Goal: Task Accomplishment & Management: Manage account settings

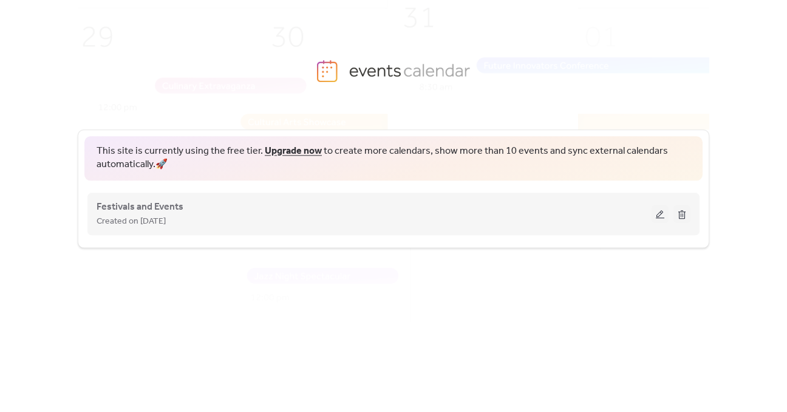
click at [658, 218] on button at bounding box center [660, 214] width 17 height 18
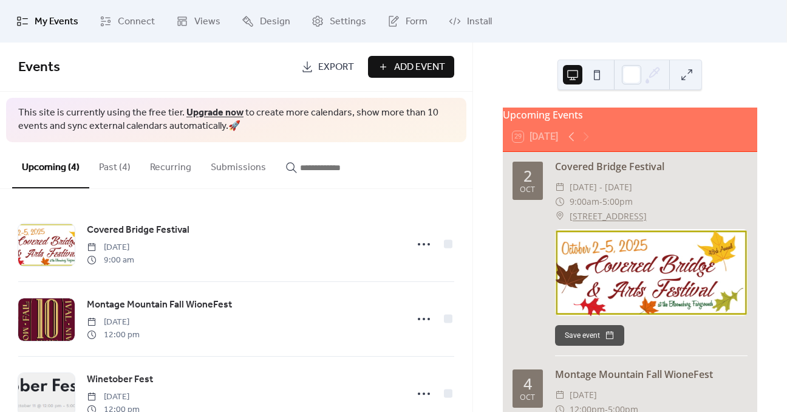
click at [114, 167] on button "Past (4)" at bounding box center [114, 164] width 51 height 45
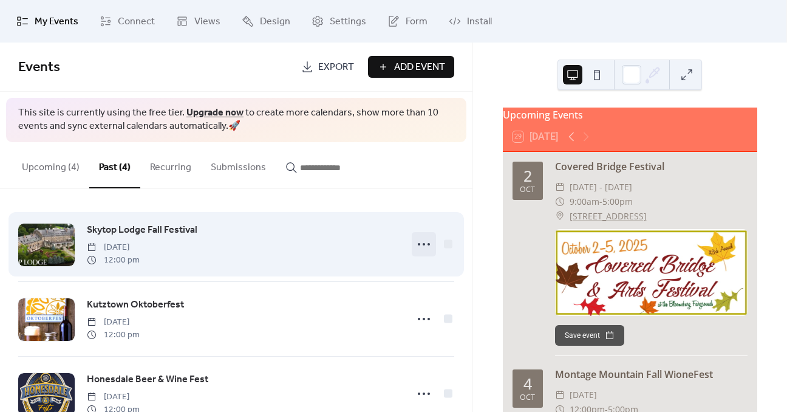
click at [417, 242] on icon at bounding box center [423, 243] width 19 height 19
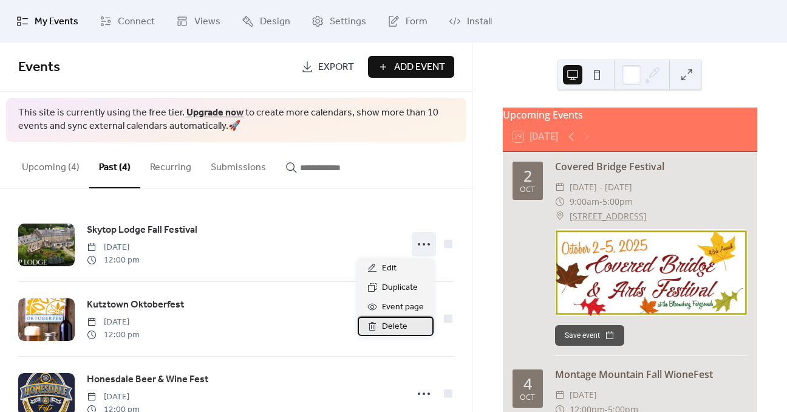
click at [398, 325] on span "Delete" at bounding box center [395, 326] width 26 height 15
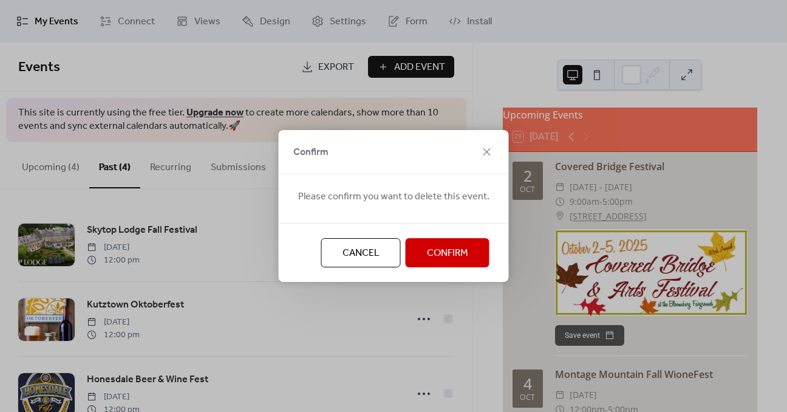
click at [361, 251] on span "Cancel" at bounding box center [360, 253] width 37 height 15
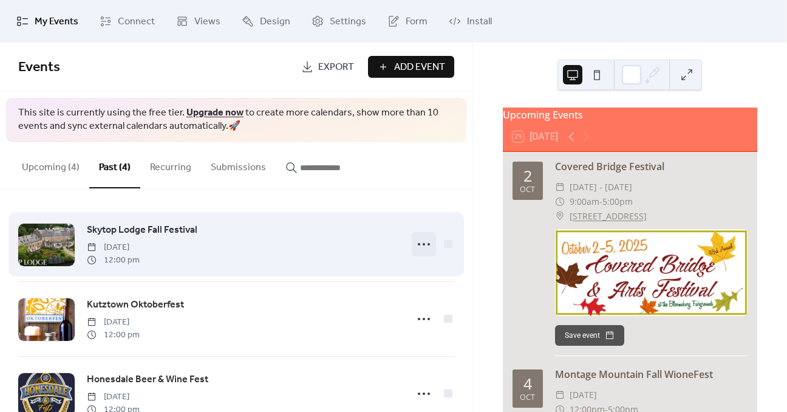
click at [414, 243] on icon at bounding box center [423, 243] width 19 height 19
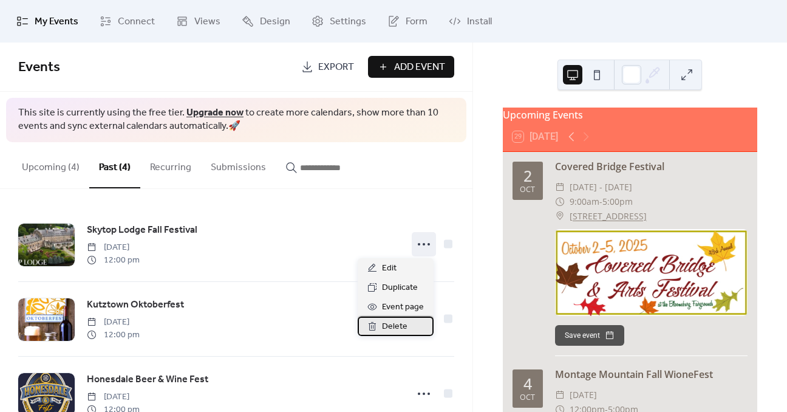
click at [391, 325] on span "Delete" at bounding box center [395, 326] width 26 height 15
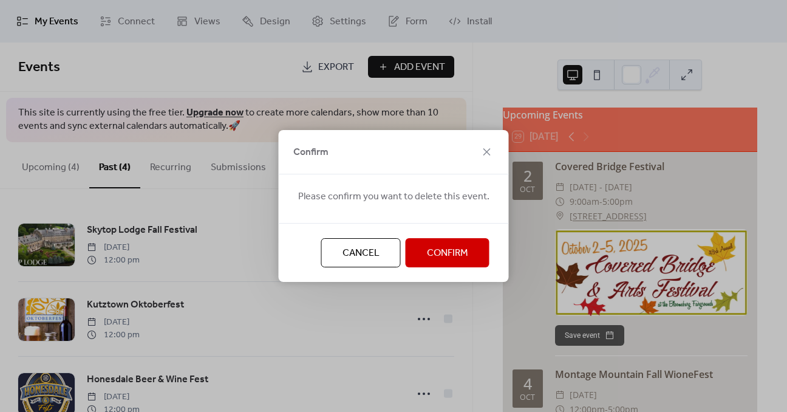
click at [443, 254] on span "Confirm" at bounding box center [447, 253] width 41 height 15
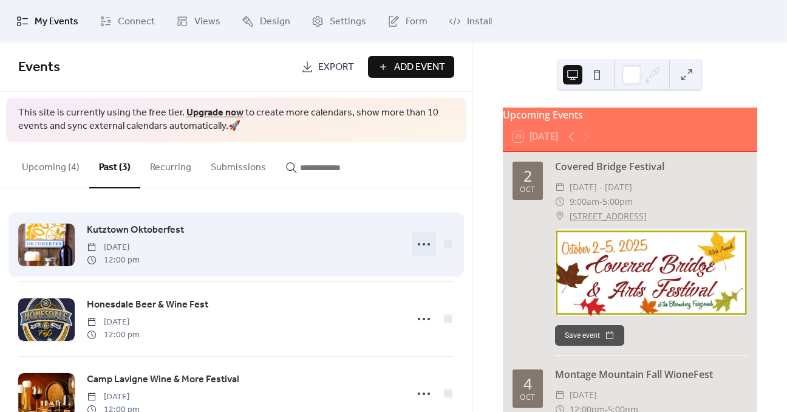
click at [427, 243] on circle at bounding box center [428, 244] width 2 height 2
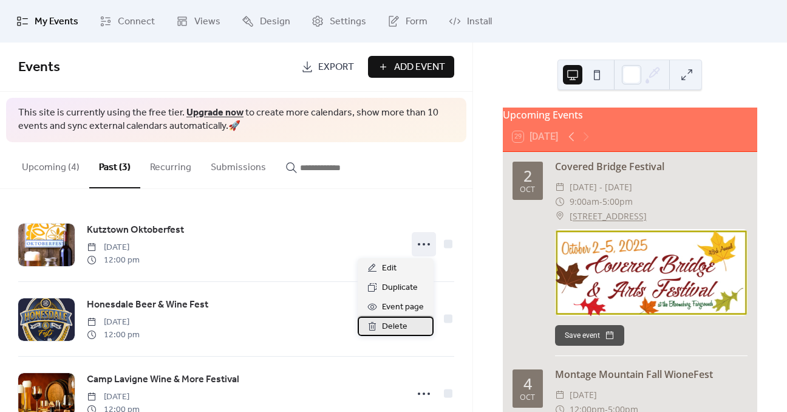
click at [389, 325] on span "Delete" at bounding box center [395, 326] width 26 height 15
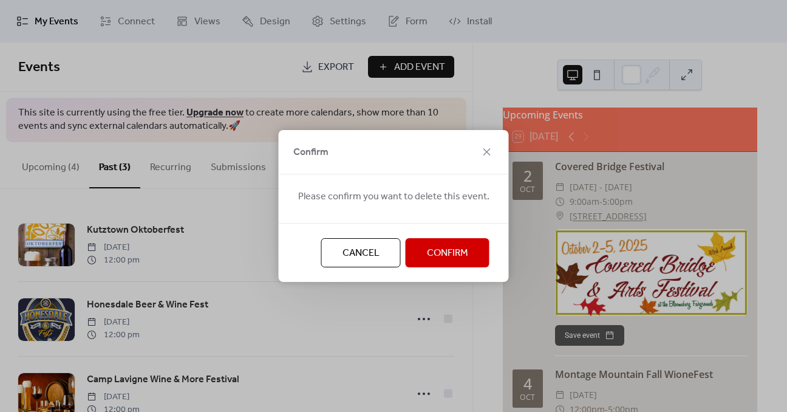
click at [449, 254] on span "Confirm" at bounding box center [447, 253] width 41 height 15
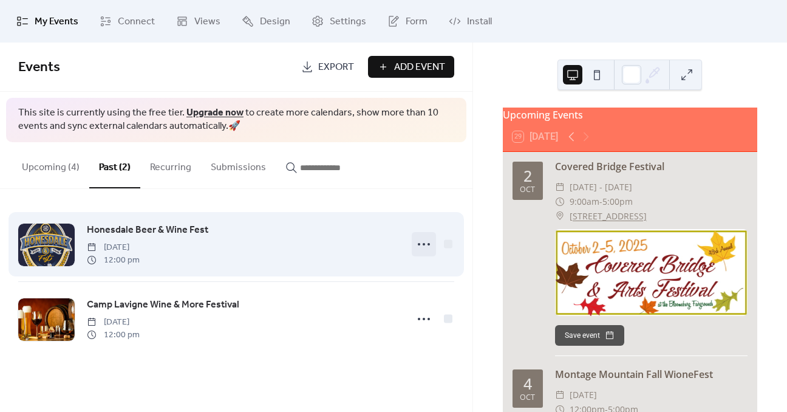
click at [423, 242] on icon at bounding box center [423, 243] width 19 height 19
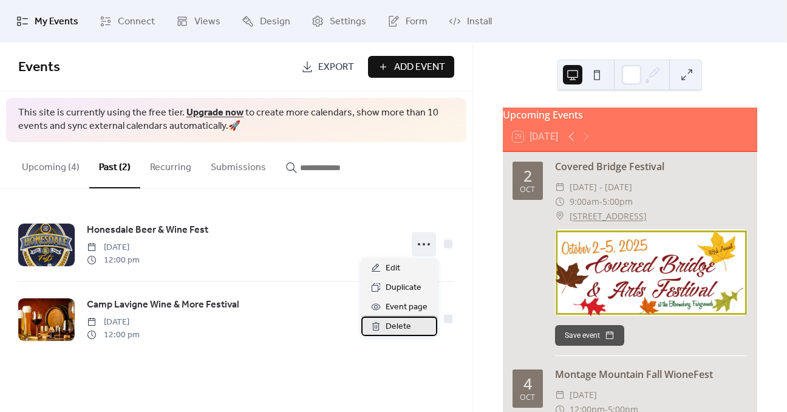
click at [403, 322] on span "Delete" at bounding box center [399, 326] width 26 height 15
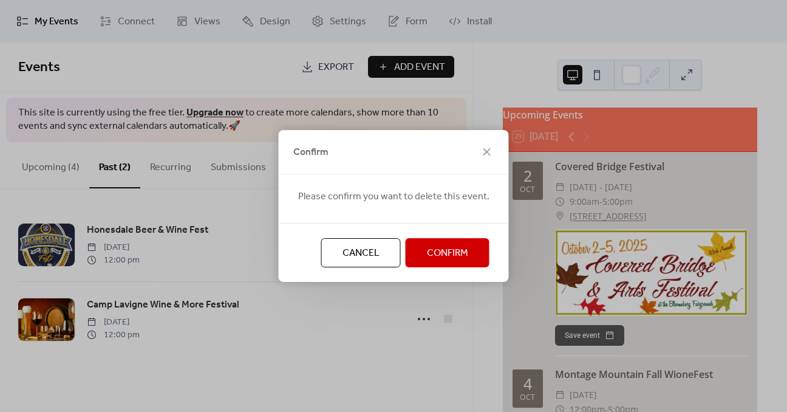
click at [440, 257] on span "Confirm" at bounding box center [447, 253] width 41 height 15
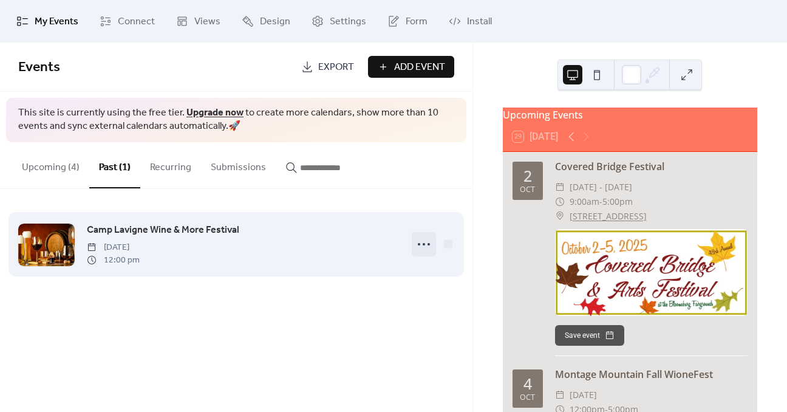
click at [425, 244] on icon at bounding box center [423, 243] width 19 height 19
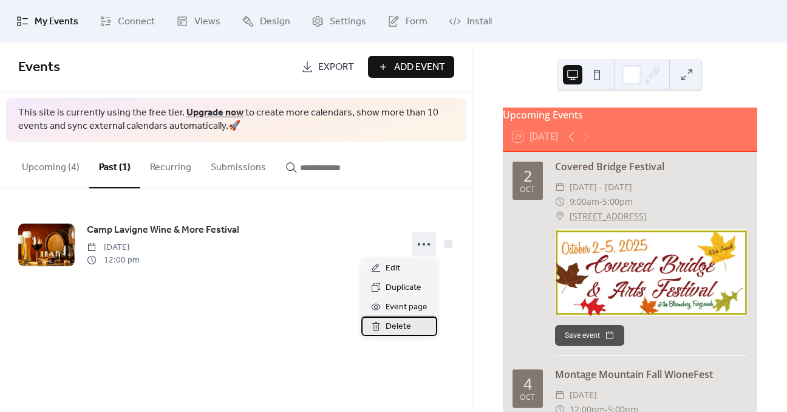
click at [401, 322] on span "Delete" at bounding box center [399, 326] width 26 height 15
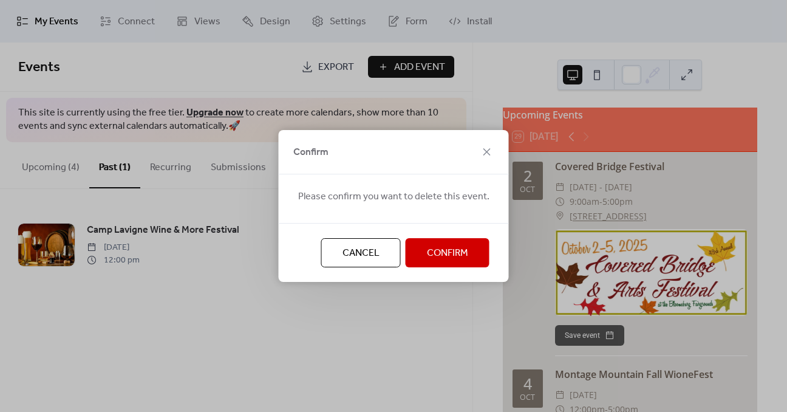
click at [455, 256] on span "Confirm" at bounding box center [447, 253] width 41 height 15
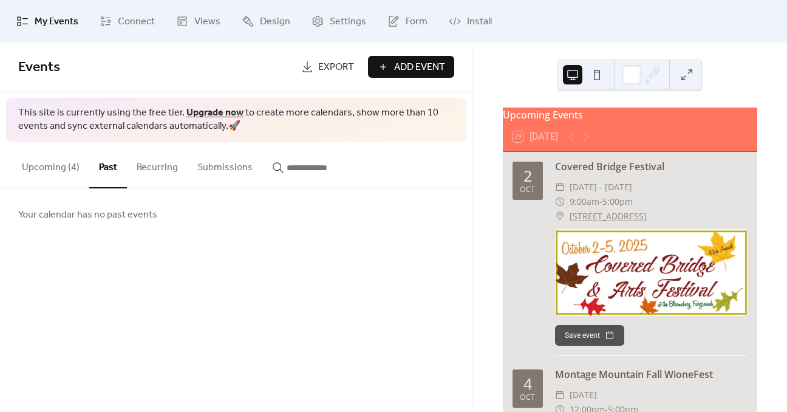
click at [51, 169] on button "Upcoming (4)" at bounding box center [50, 164] width 77 height 45
